Goal: Information Seeking & Learning: Find specific fact

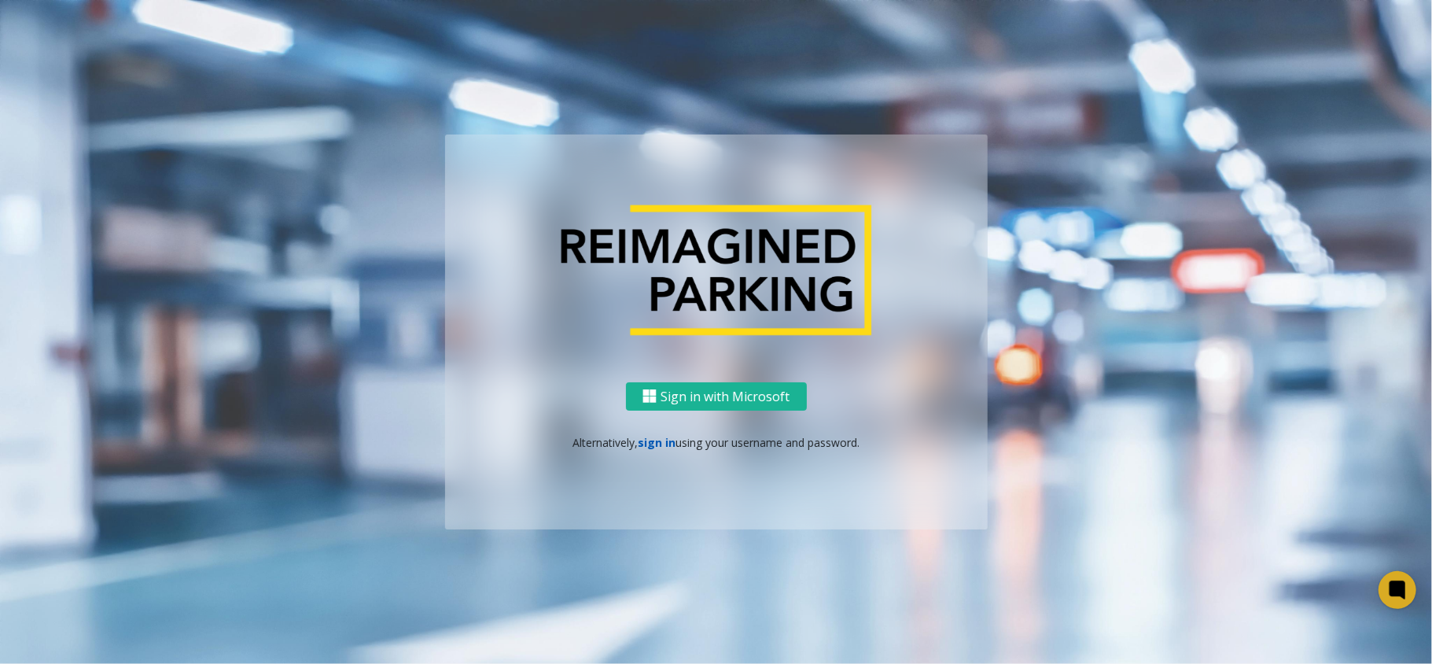
click at [653, 441] on link "sign in" at bounding box center [657, 442] width 38 height 15
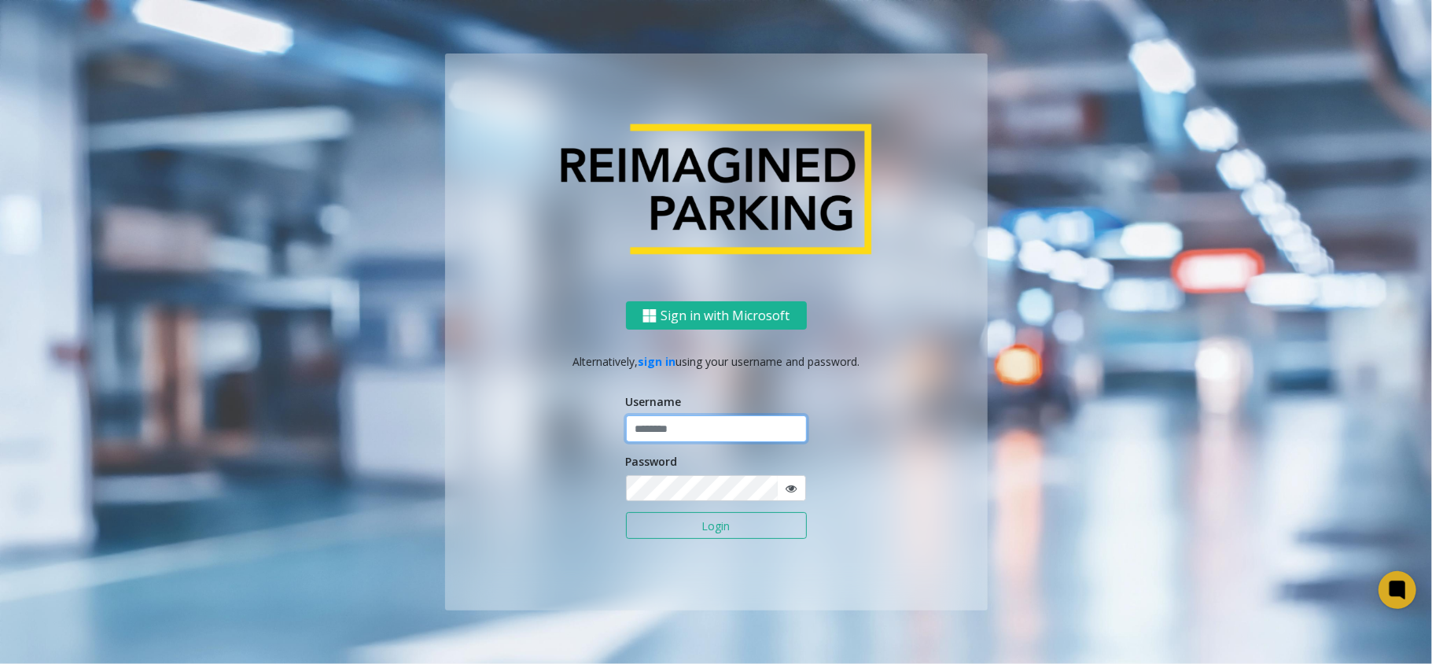
click at [705, 425] on input "text" at bounding box center [716, 428] width 181 height 27
paste input "**********"
type input "**********"
click at [731, 523] on button "Login" at bounding box center [716, 525] width 181 height 27
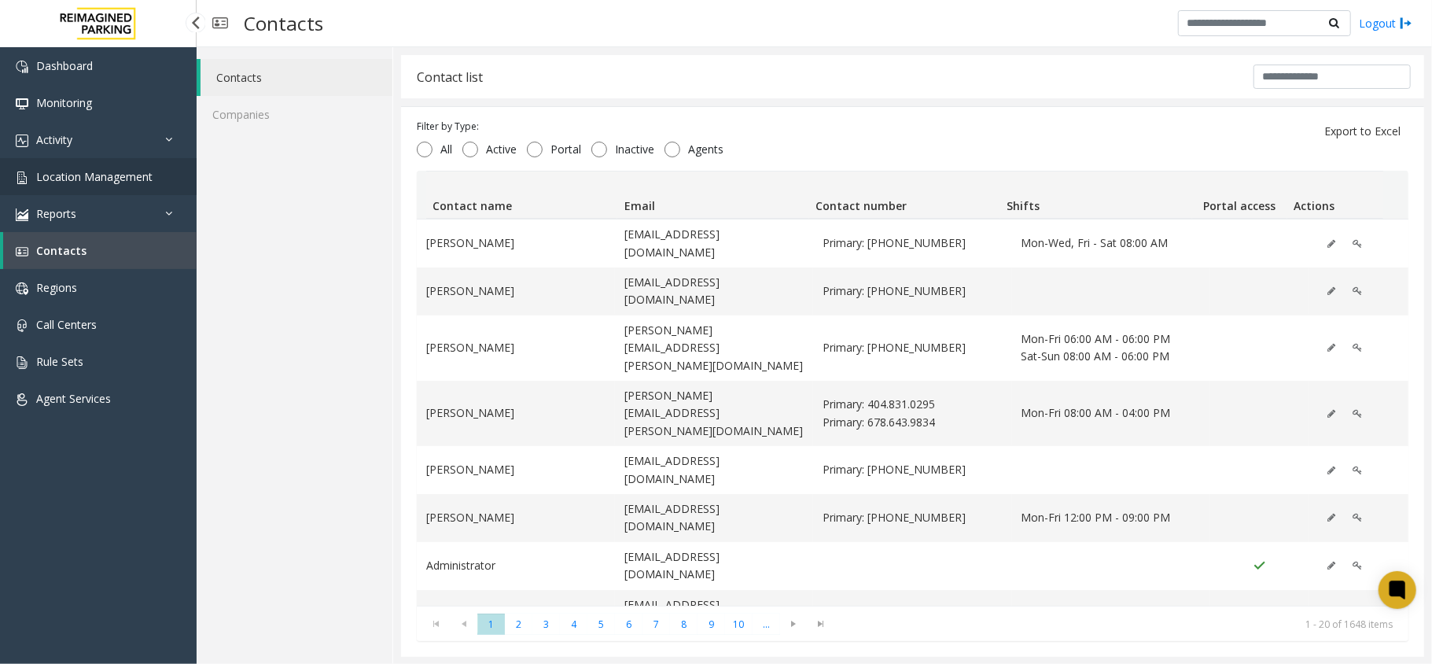
click at [76, 182] on span "Location Management" at bounding box center [94, 176] width 116 height 15
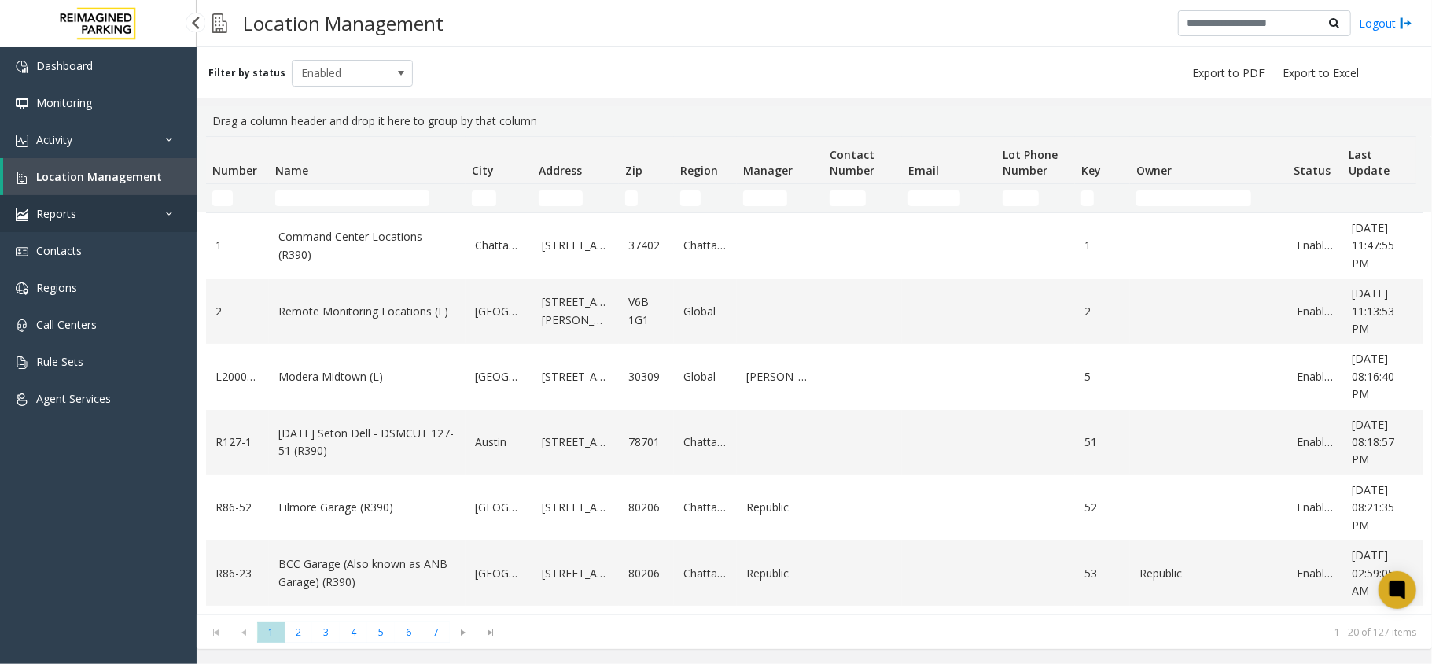
click at [76, 221] on link "Reports" at bounding box center [98, 213] width 197 height 37
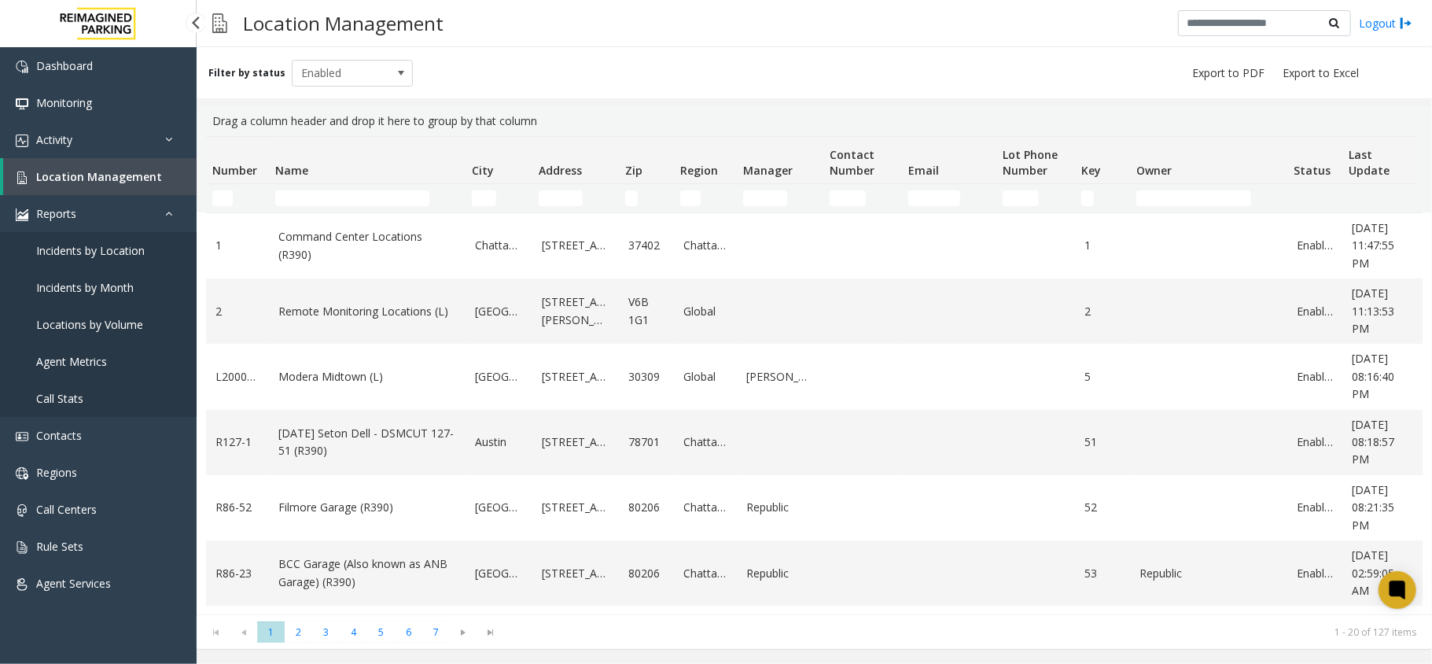
click at [86, 350] on link "Agent Metrics" at bounding box center [98, 361] width 197 height 37
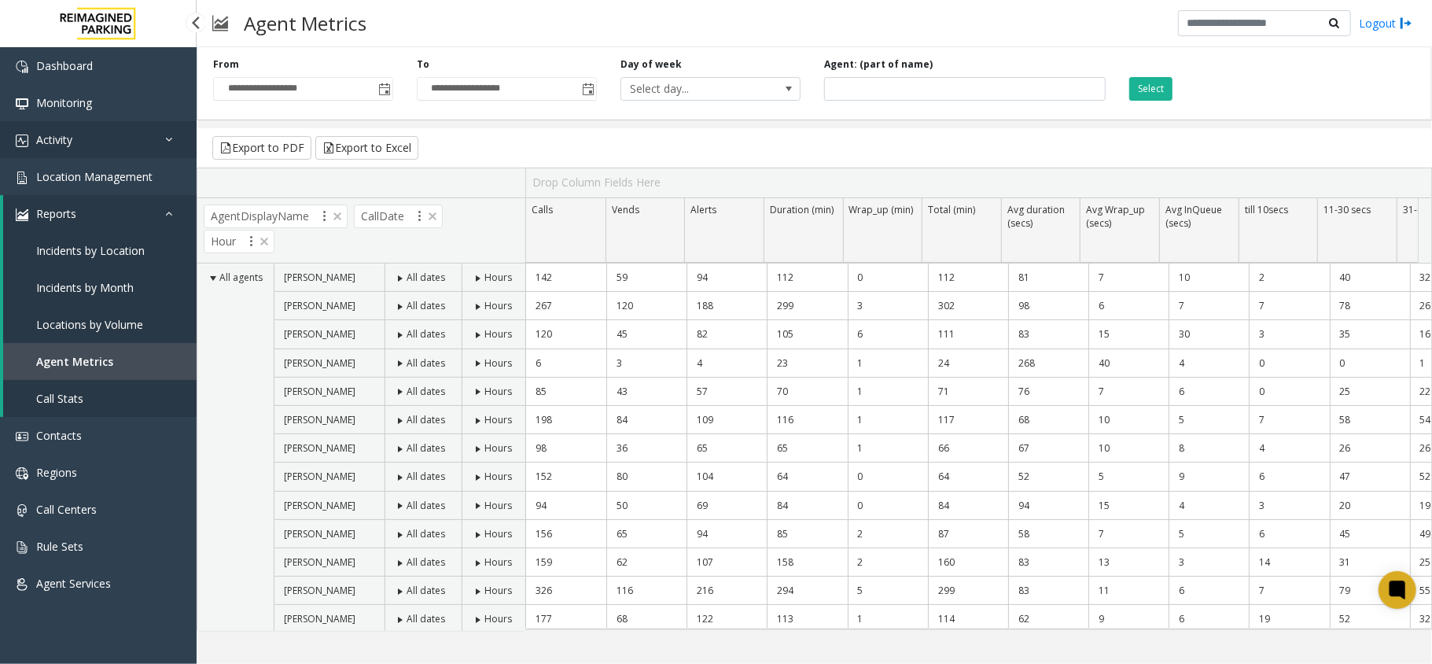
click at [71, 130] on link "Activity" at bounding box center [98, 139] width 197 height 37
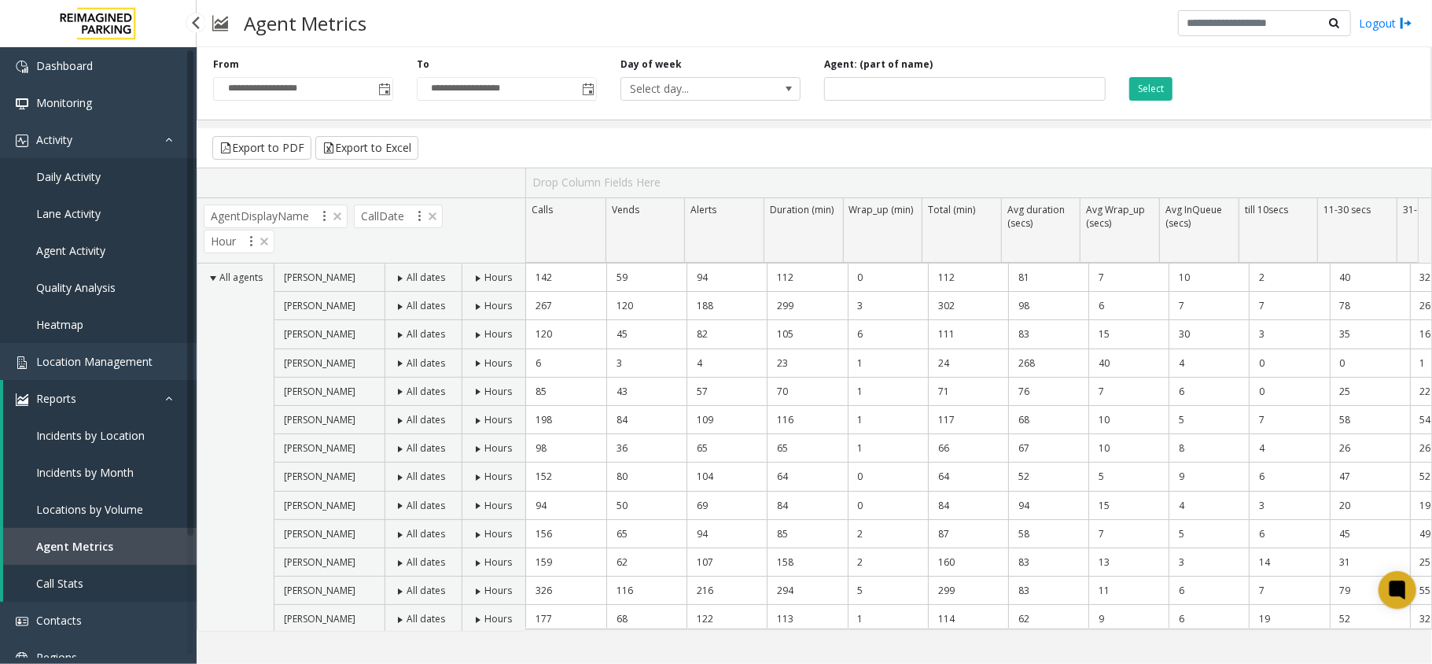
click at [79, 252] on span "Agent Activity" at bounding box center [70, 250] width 69 height 15
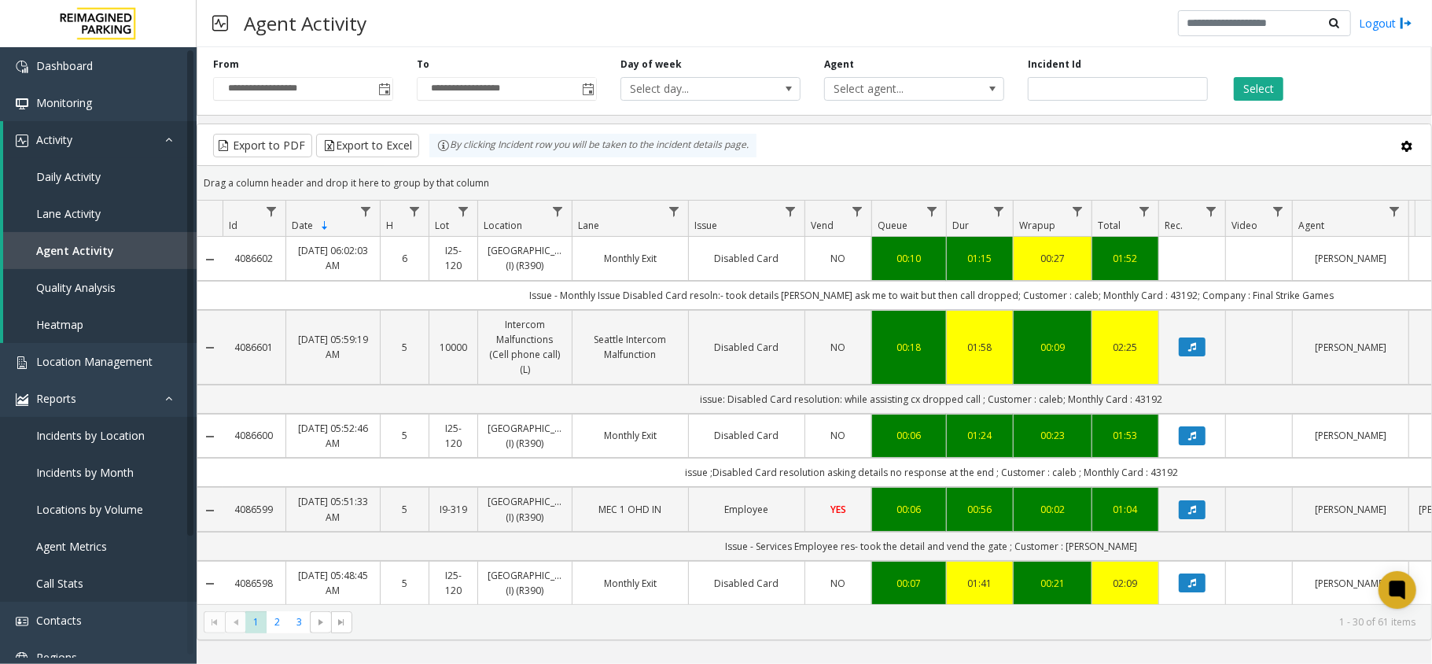
click at [677, 300] on td "Issue - Monthly Issue Disabled Card resoln:- took details [PERSON_NAME] ask me …" at bounding box center [932, 295] width 1418 height 29
copy td "Issue - Monthly Issue Disabled Card resoln:- took details [PERSON_NAME] ask me …"
